Goal: Navigation & Orientation: Find specific page/section

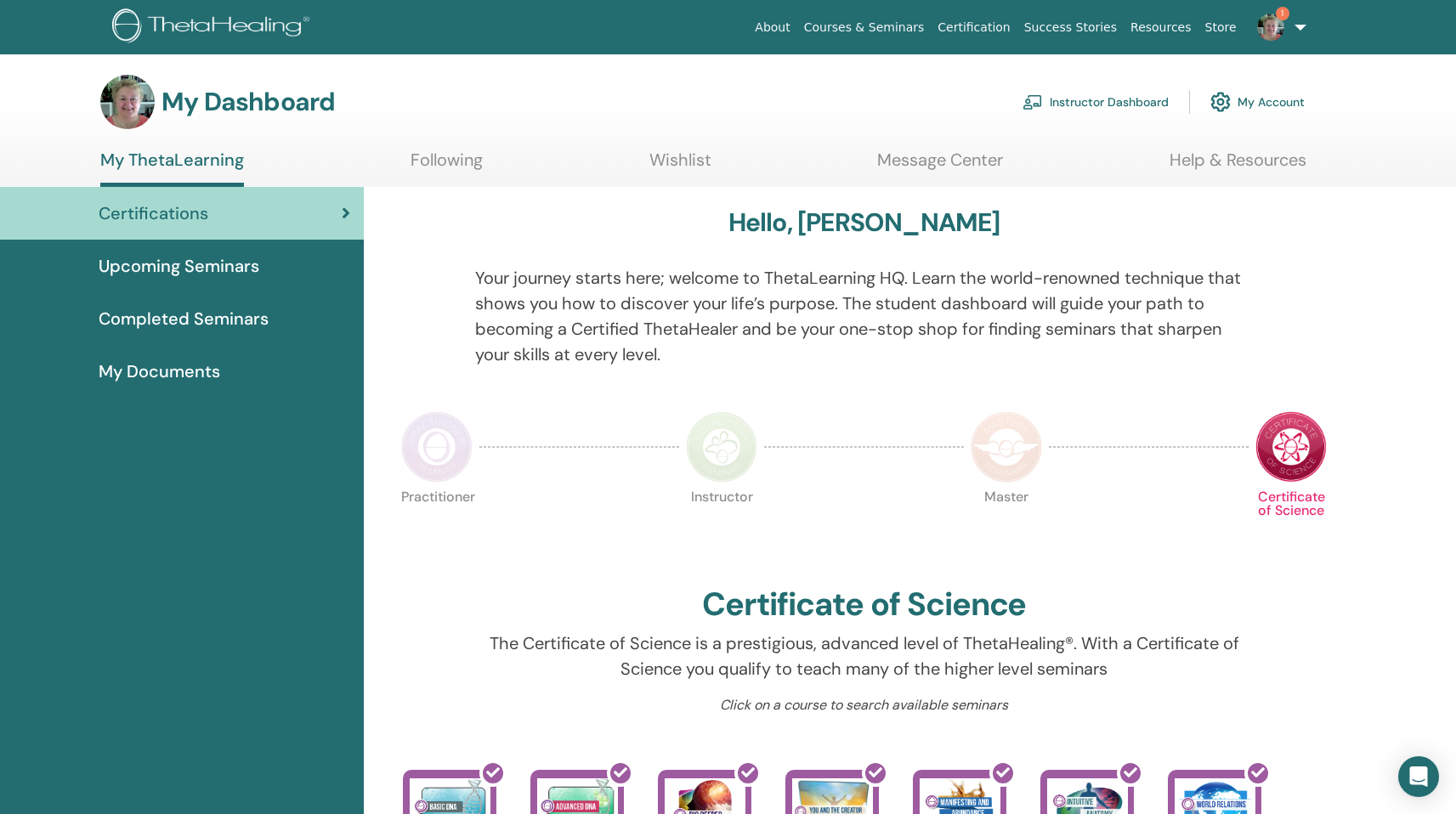
click at [1104, 96] on link "Instructor Dashboard" at bounding box center [1095, 102] width 146 height 37
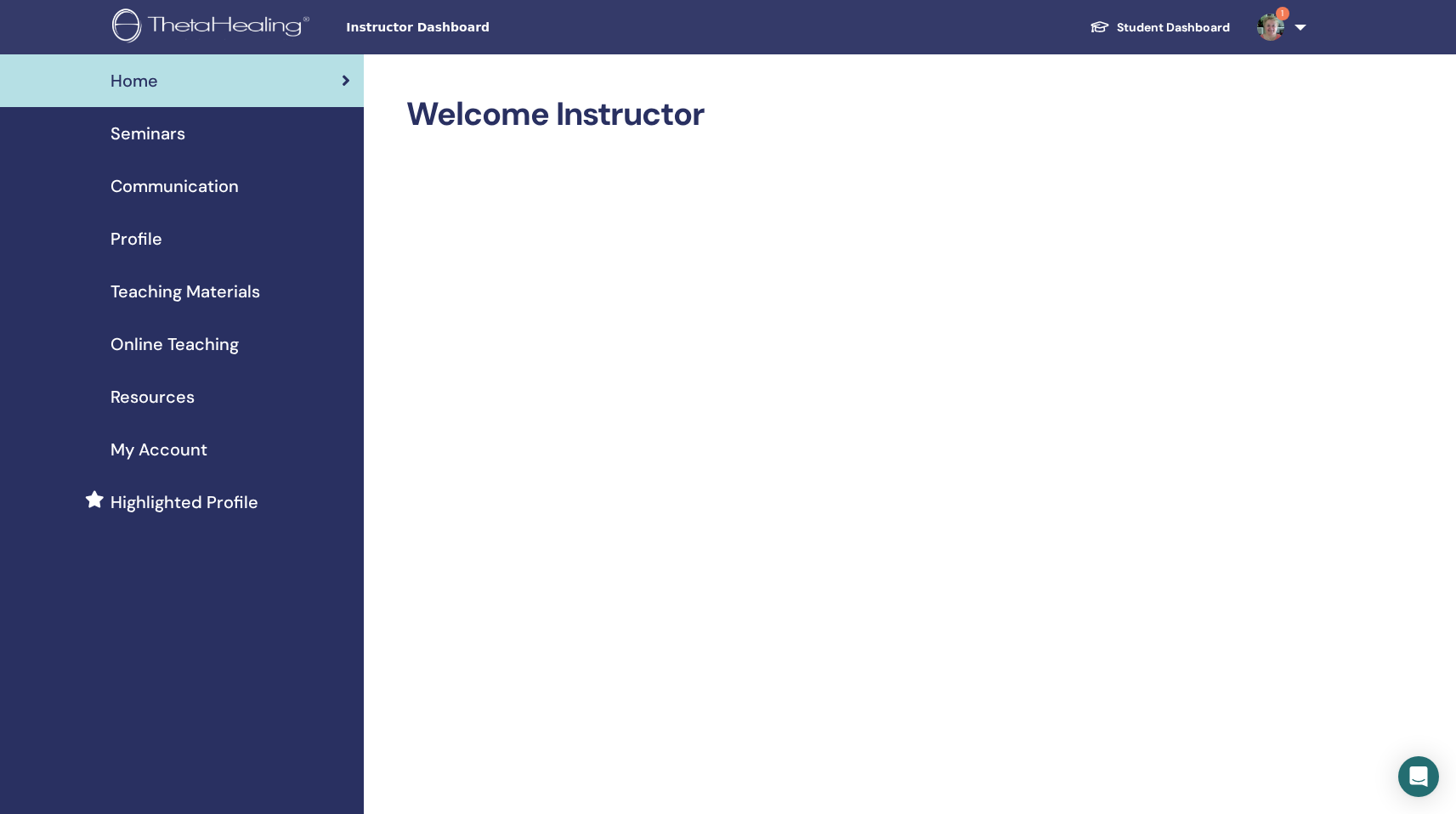
click at [163, 135] on span "Seminars" at bounding box center [148, 133] width 75 height 25
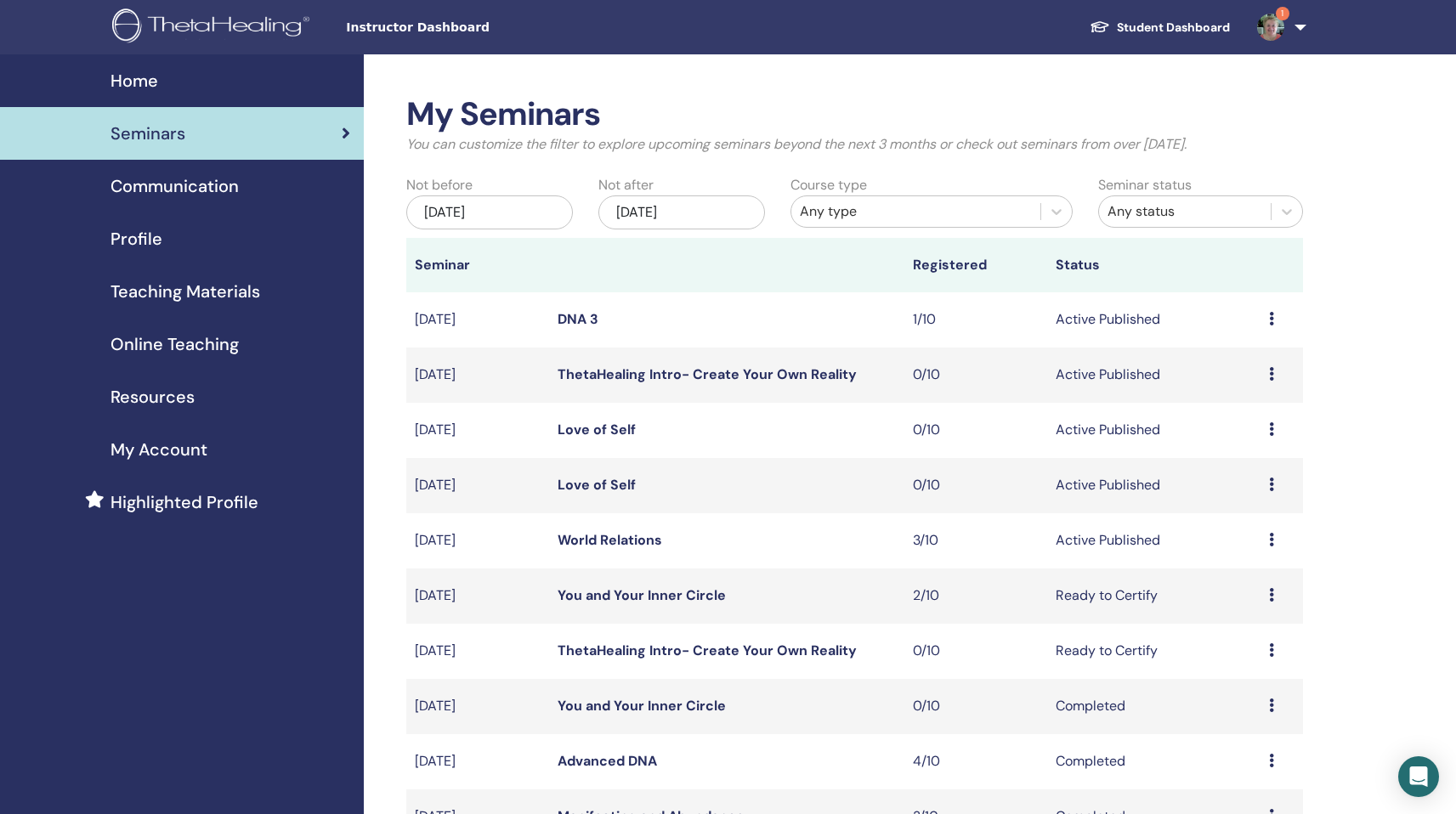
click at [577, 320] on link "DNA 3" at bounding box center [578, 319] width 41 height 18
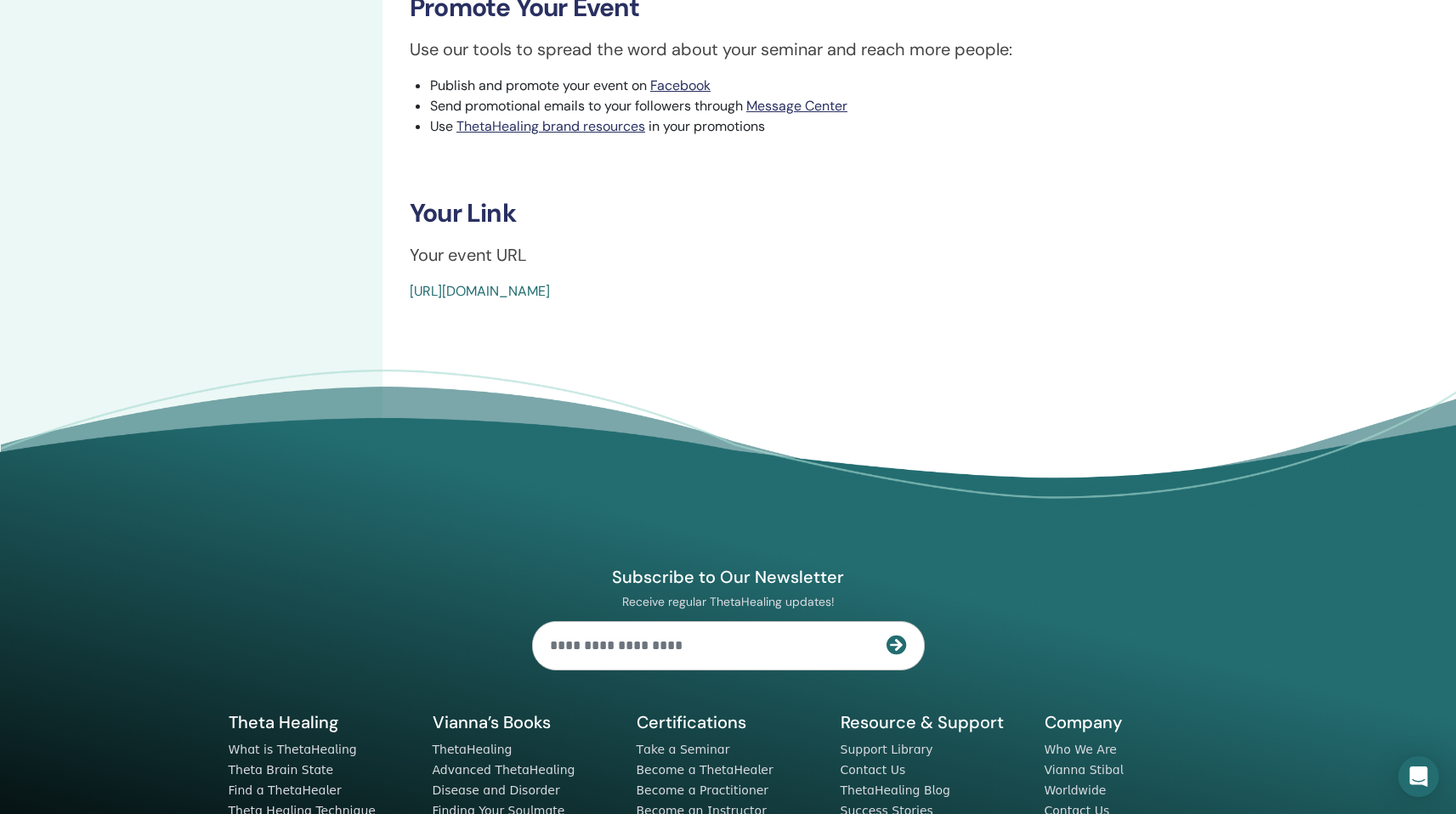
scroll to position [870, 0]
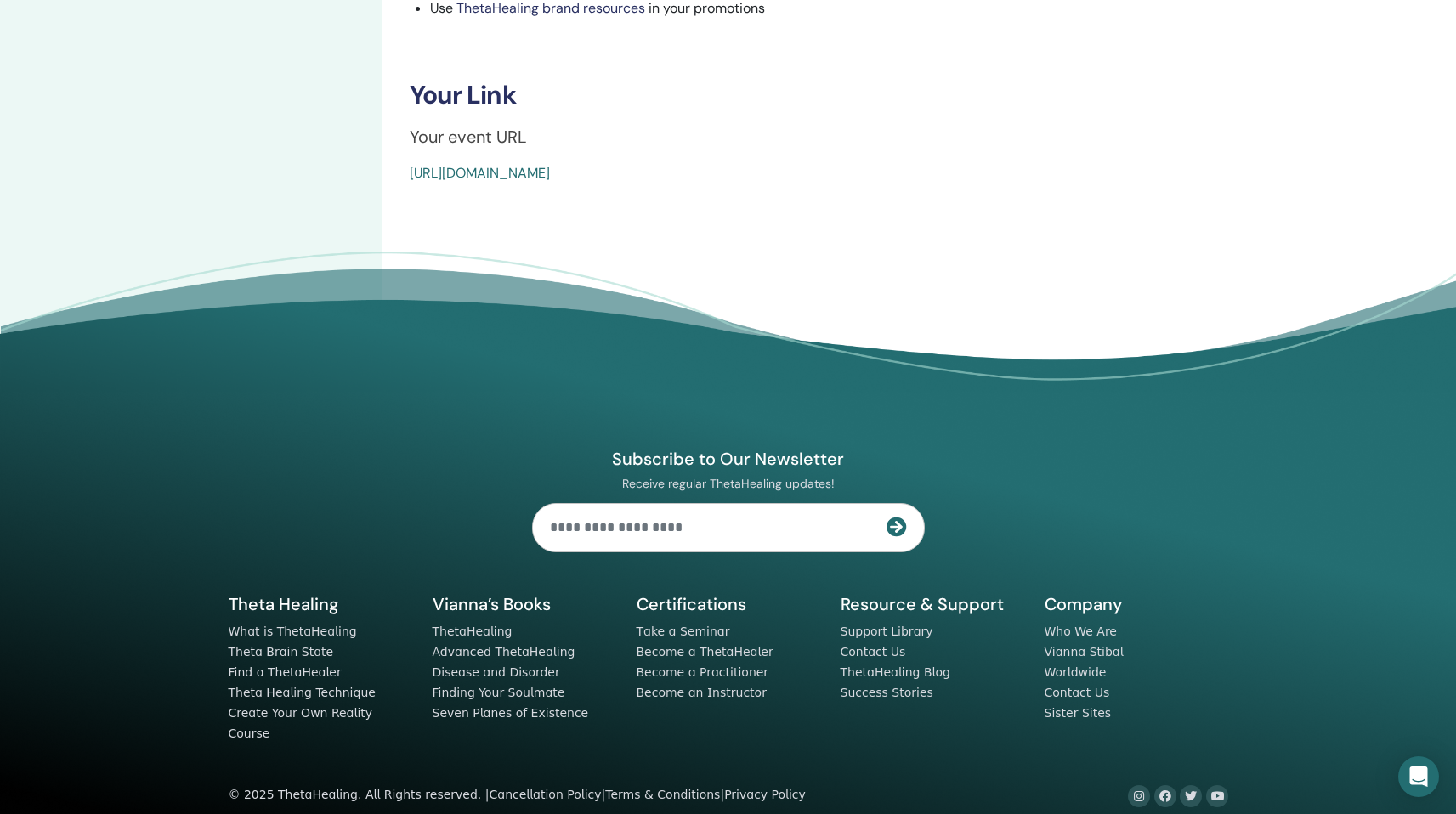
click at [550, 177] on link "https://www.thetahealing.com/seminar-371766-details.html" at bounding box center [479, 173] width 140 height 18
